Goal: Use online tool/utility: Utilize a website feature to perform a specific function

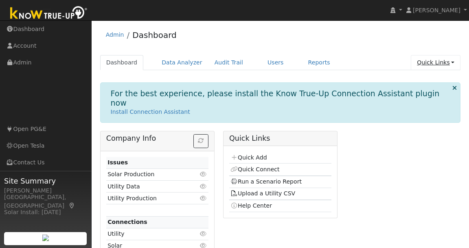
click at [323, 57] on link "Quick Links" at bounding box center [436, 62] width 50 height 15
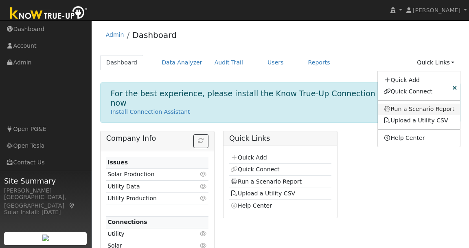
click at [323, 108] on link "Run a Scenario Report" at bounding box center [419, 108] width 83 height 11
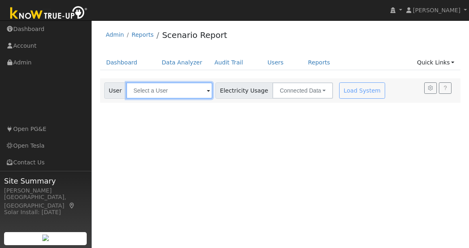
click at [189, 87] on input "text" at bounding box center [169, 90] width 86 height 16
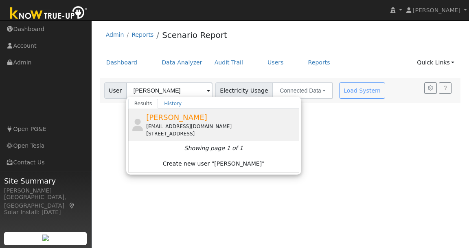
click at [185, 123] on div "vassoz@gmail.com" at bounding box center [221, 126] width 151 height 7
type input "Vasyl Petrushko"
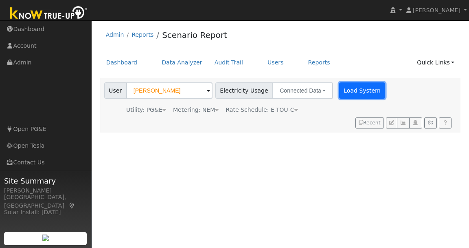
click at [351, 89] on button "Load System" at bounding box center [362, 90] width 46 height 16
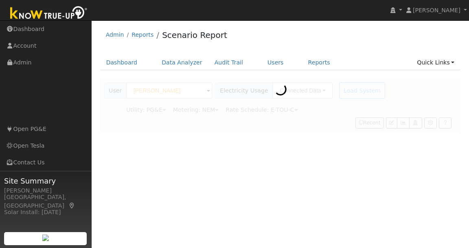
click at [351, 89] on div at bounding box center [280, 105] width 361 height 54
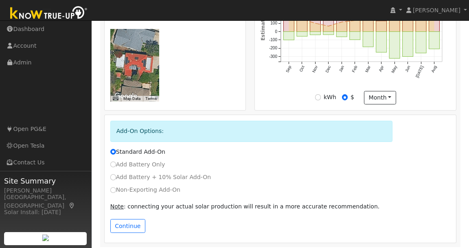
scroll to position [325, 0]
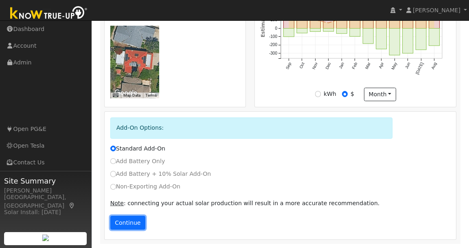
click at [128, 228] on button "Continue" at bounding box center [127, 222] width 35 height 14
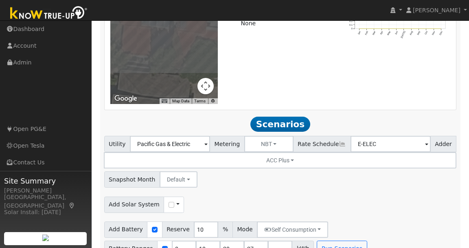
scroll to position [796, 0]
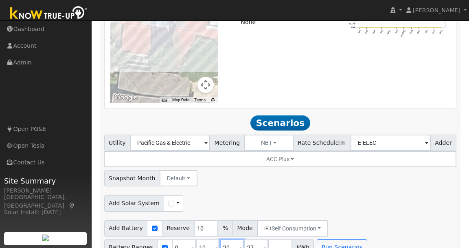
click at [230, 239] on input "20" at bounding box center [232, 247] width 24 height 16
type input "27"
type input "2"
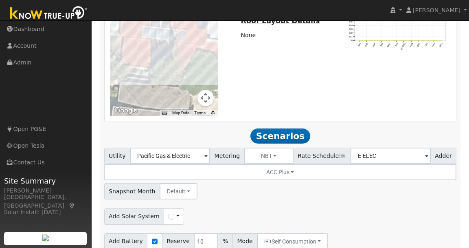
scroll to position [786, 0]
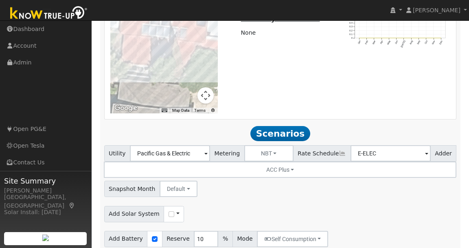
type input "5"
click at [208, 203] on div "Add Solar System Use CSV Data" at bounding box center [281, 212] width 356 height 19
type input "5"
type input "10"
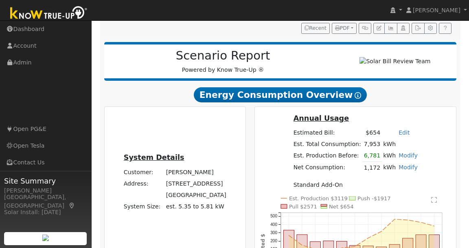
scroll to position [0, 0]
